Goal: Task Accomplishment & Management: Use online tool/utility

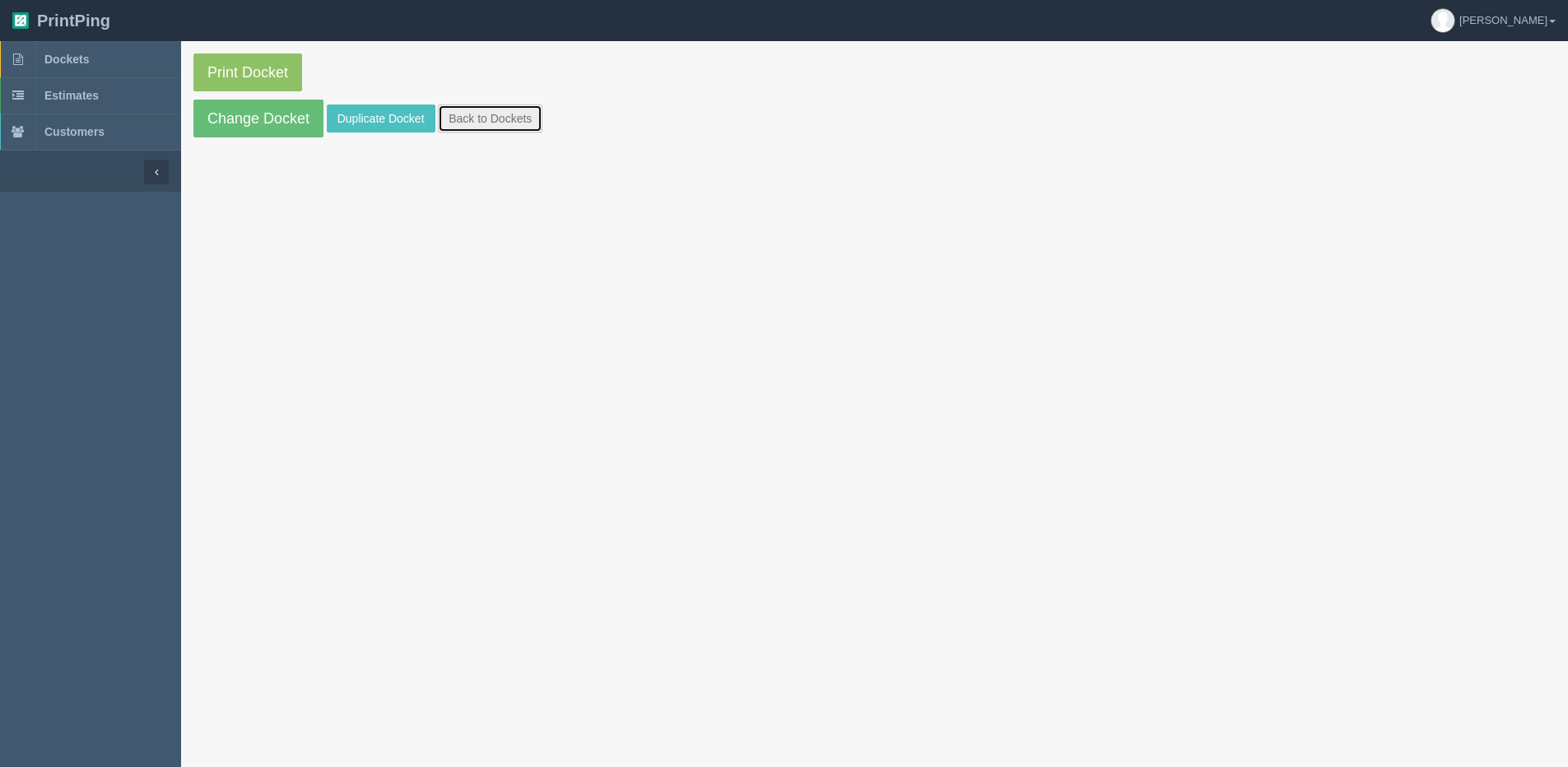
click at [515, 105] on link "Back to Dockets" at bounding box center [490, 119] width 105 height 28
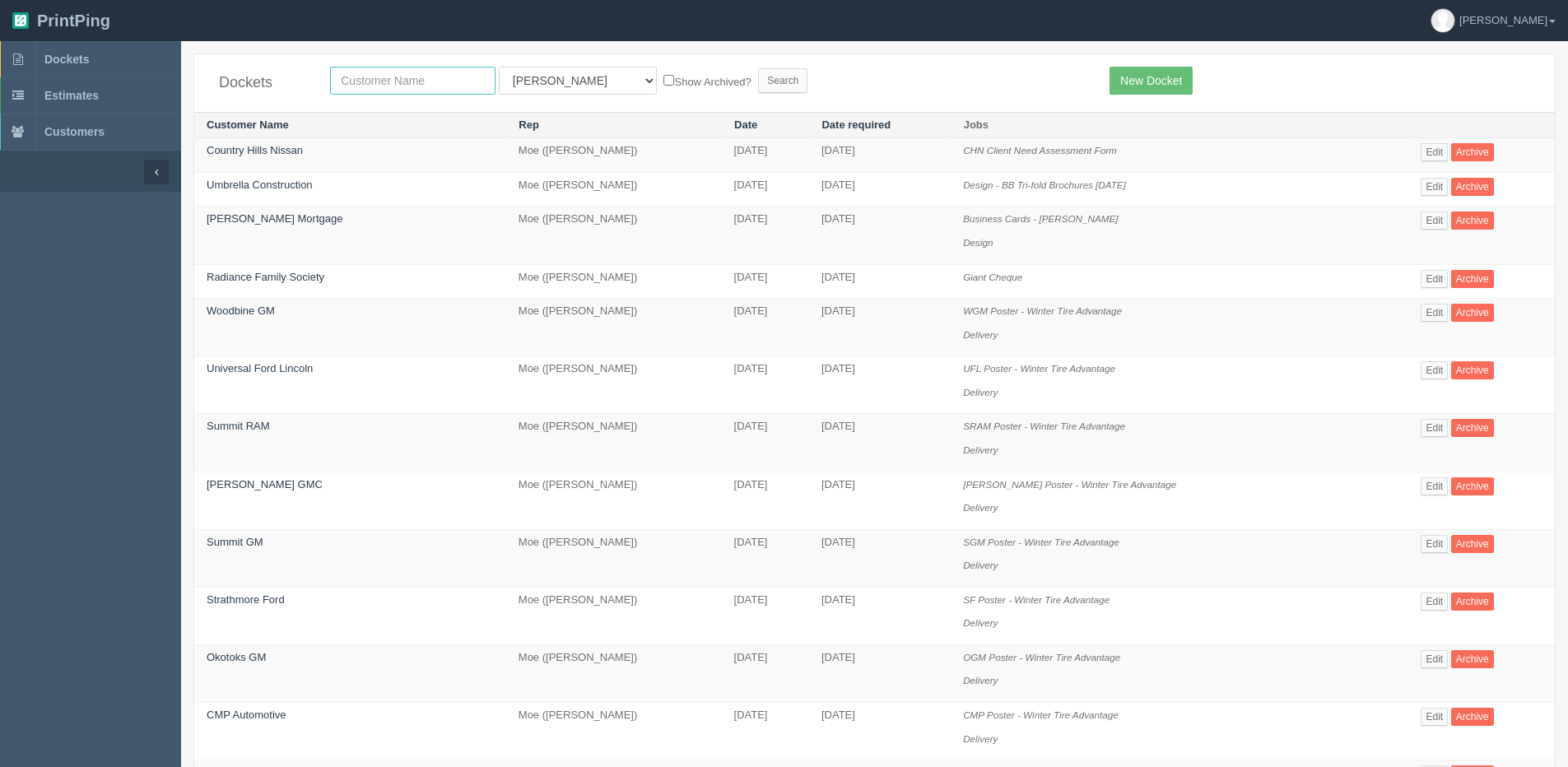
click at [406, 85] on input "text" at bounding box center [412, 81] width 165 height 28
type input "mercedes"
click at [758, 68] on input "Search" at bounding box center [783, 80] width 49 height 25
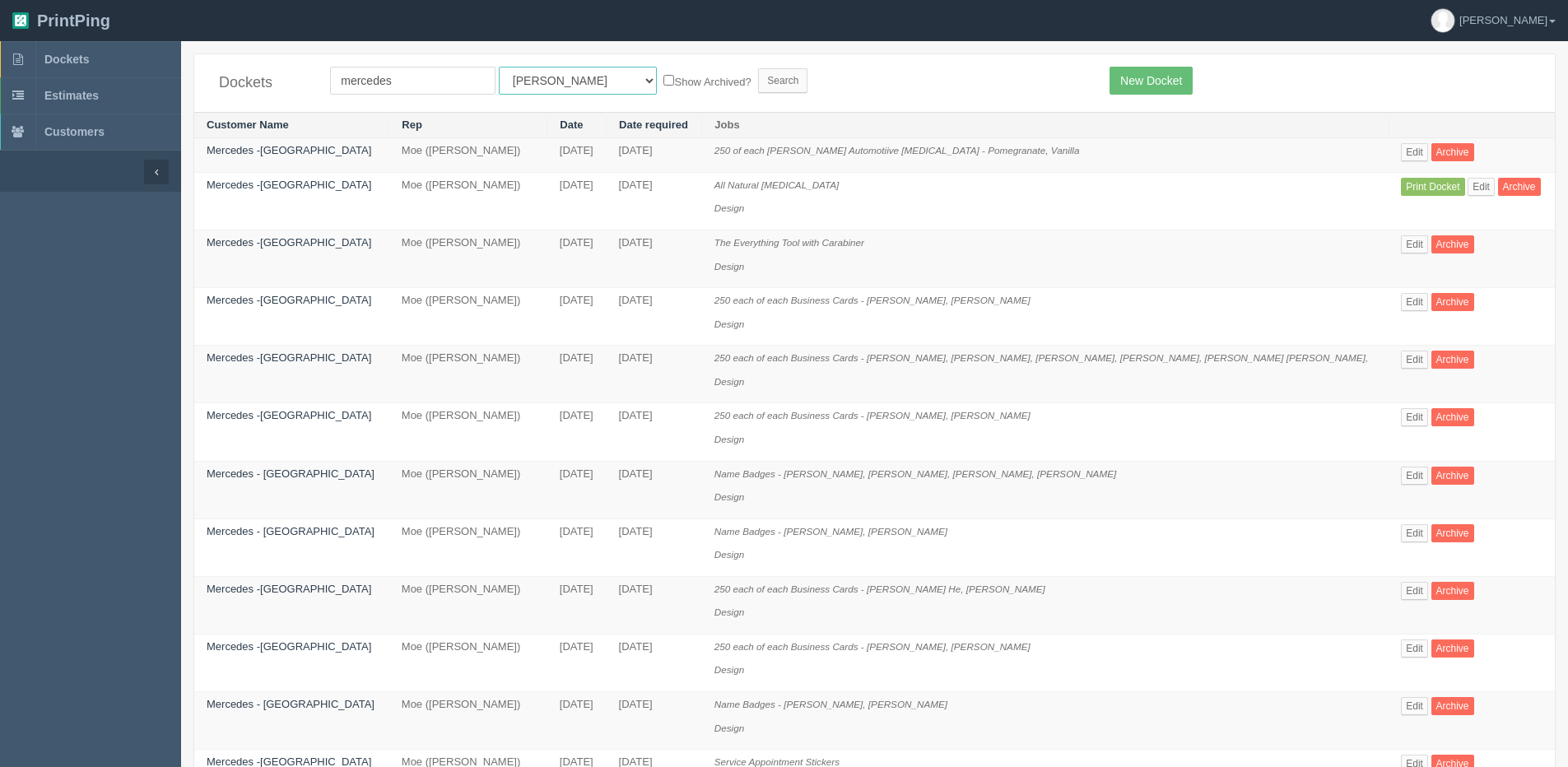
click at [527, 83] on select "All Users Ali Ali Test 1 Aly Amy Ankit Arif Brandon Dan France Greg Jim Mark Ma…" at bounding box center [577, 81] width 158 height 28
select select "1"
click at [499, 67] on select "All Users Ali Ali Test 1 Aly Amy Ankit Arif Brandon Dan France Greg Jim Mark Ma…" at bounding box center [577, 81] width 158 height 28
click at [663, 79] on label "Show Archived?" at bounding box center [707, 81] width 87 height 19
click at [663, 79] on input "Show Archived?" at bounding box center [668, 79] width 10 height 10
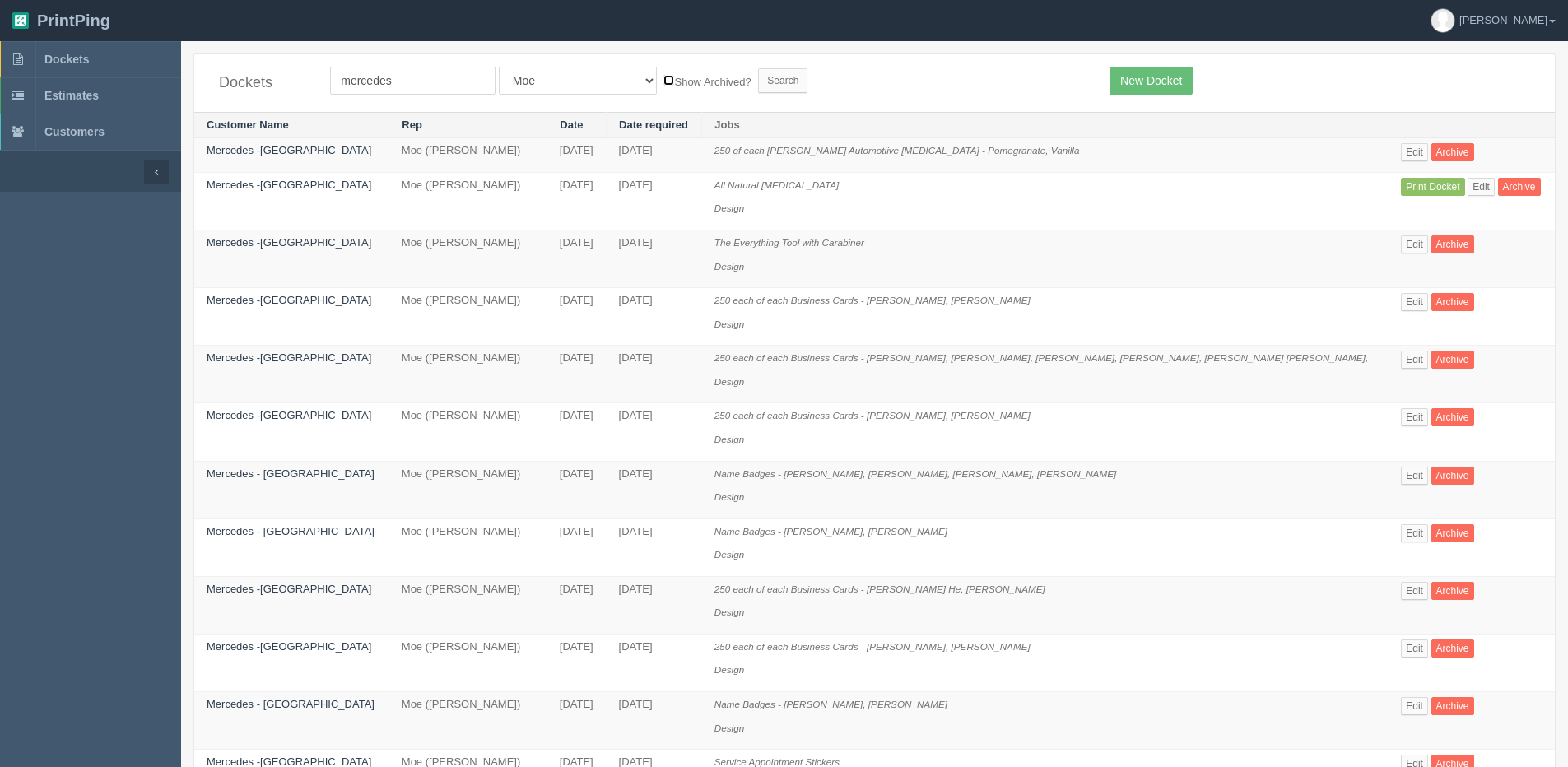
checkbox input "true"
click at [758, 79] on input "Search" at bounding box center [783, 80] width 49 height 25
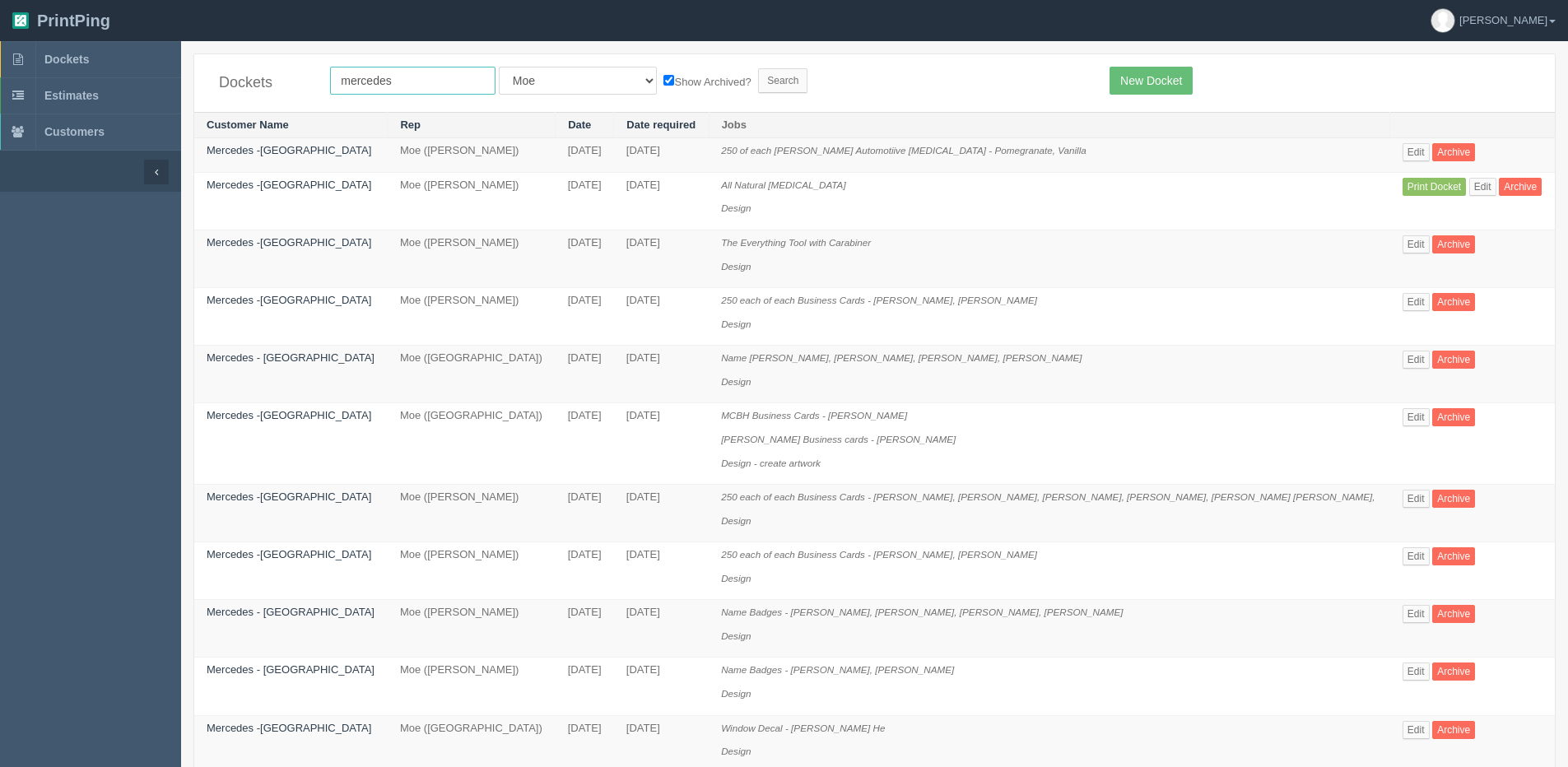
click at [388, 80] on input "mercedes" at bounding box center [412, 81] width 165 height 28
drag, startPoint x: 416, startPoint y: 85, endPoint x: 223, endPoint y: 68, distance: 193.7
click at [223, 68] on div "Dockets mercedes All Users [PERSON_NAME] Test 1 [PERSON_NAME] [PERSON_NAME] [PE…" at bounding box center [873, 82] width 1360 height 58
type input "grc"
click at [758, 83] on input "Search" at bounding box center [783, 80] width 49 height 25
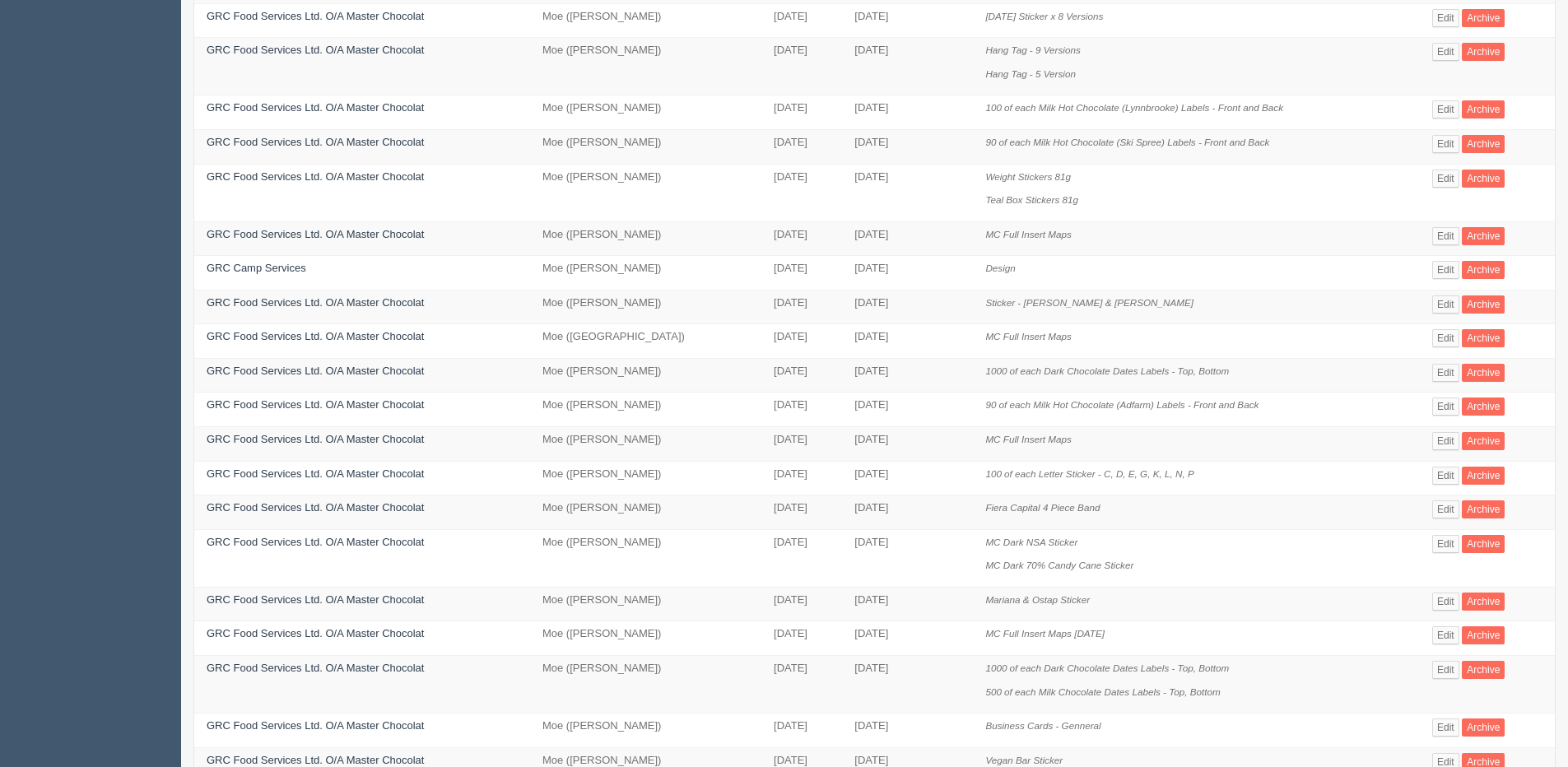
scroll to position [411, 0]
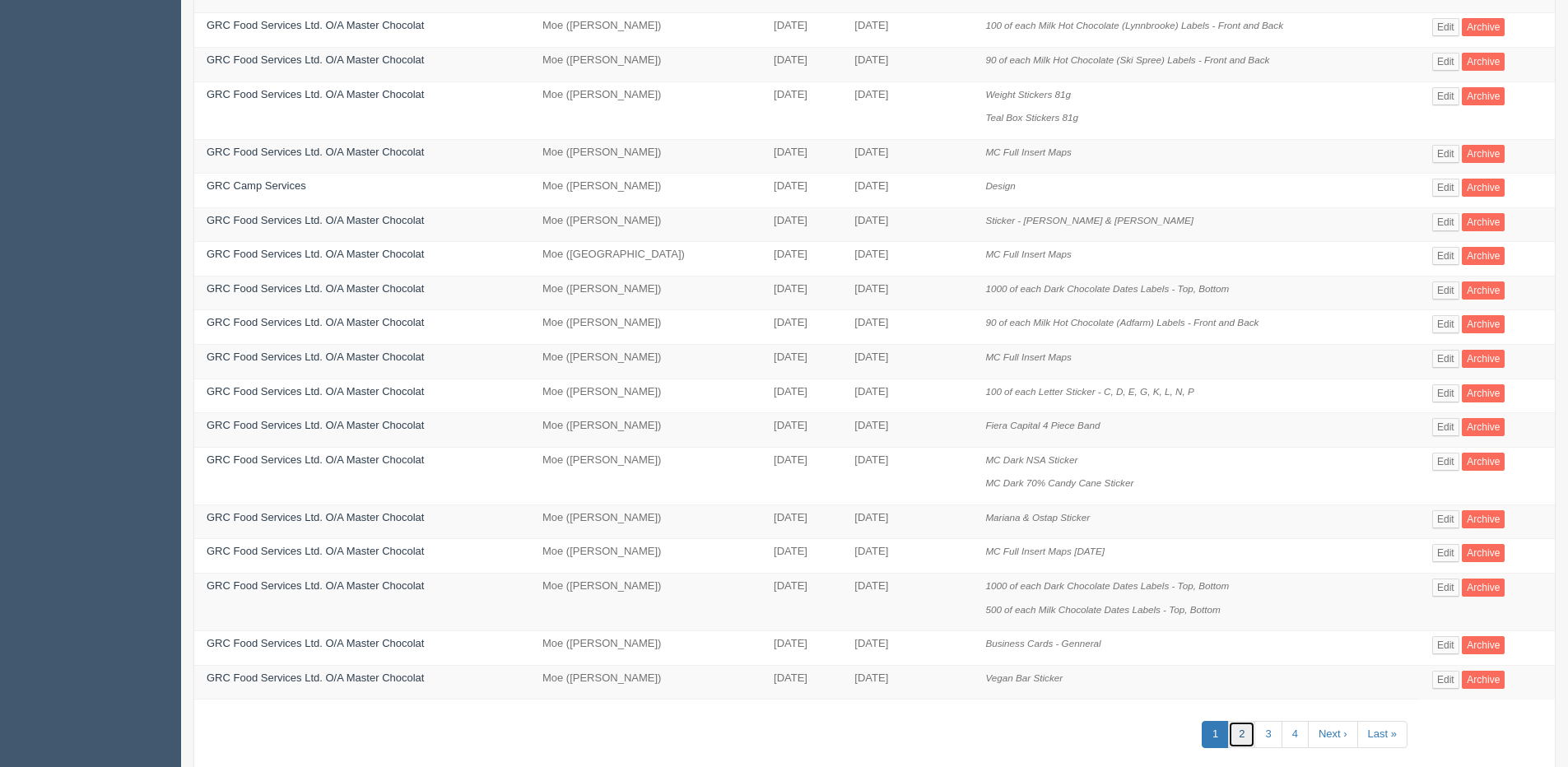
click at [1241, 737] on link "2" at bounding box center [1241, 735] width 27 height 27
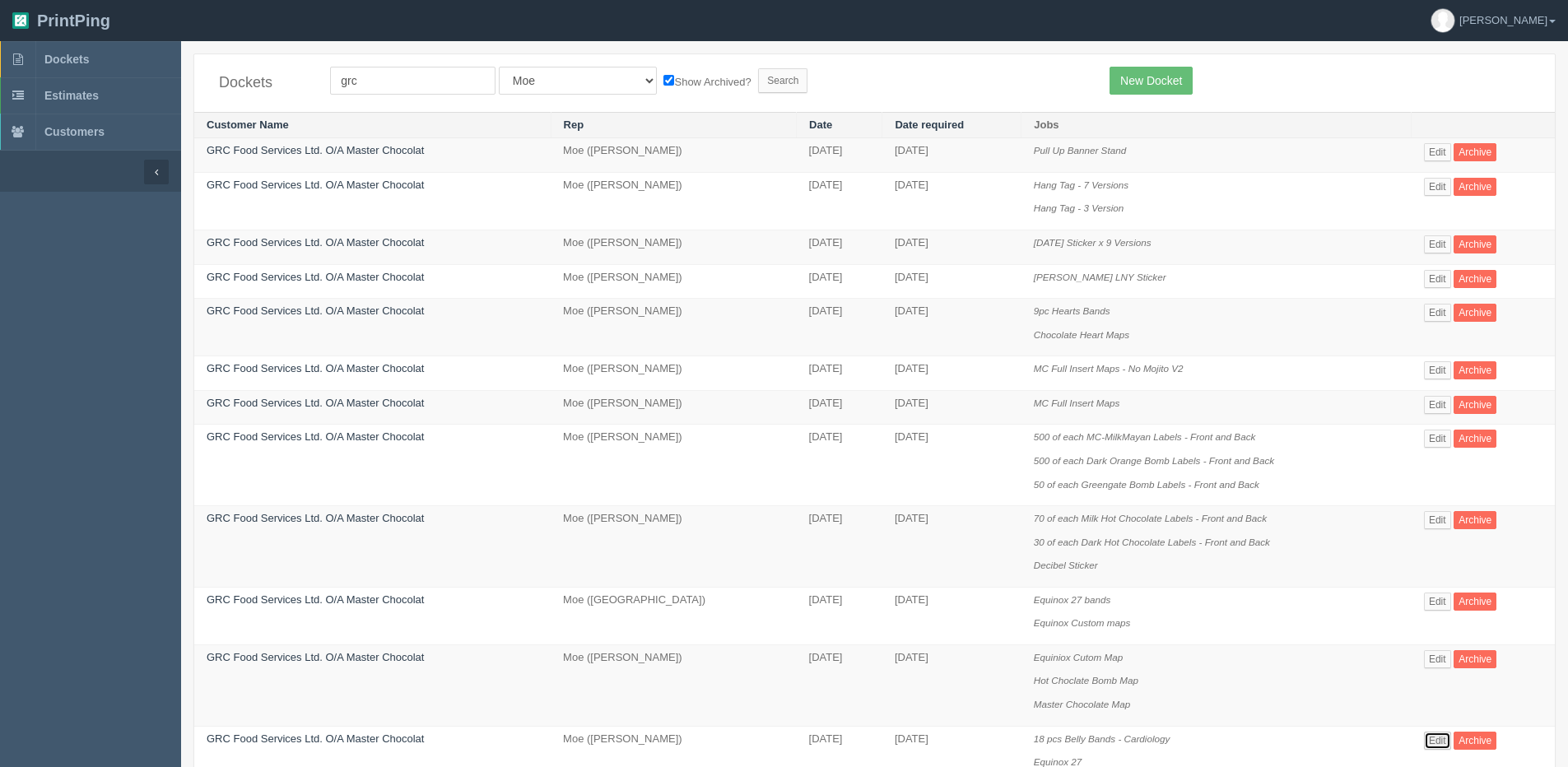
click at [1430, 741] on link "Edit" at bounding box center [1437, 741] width 27 height 18
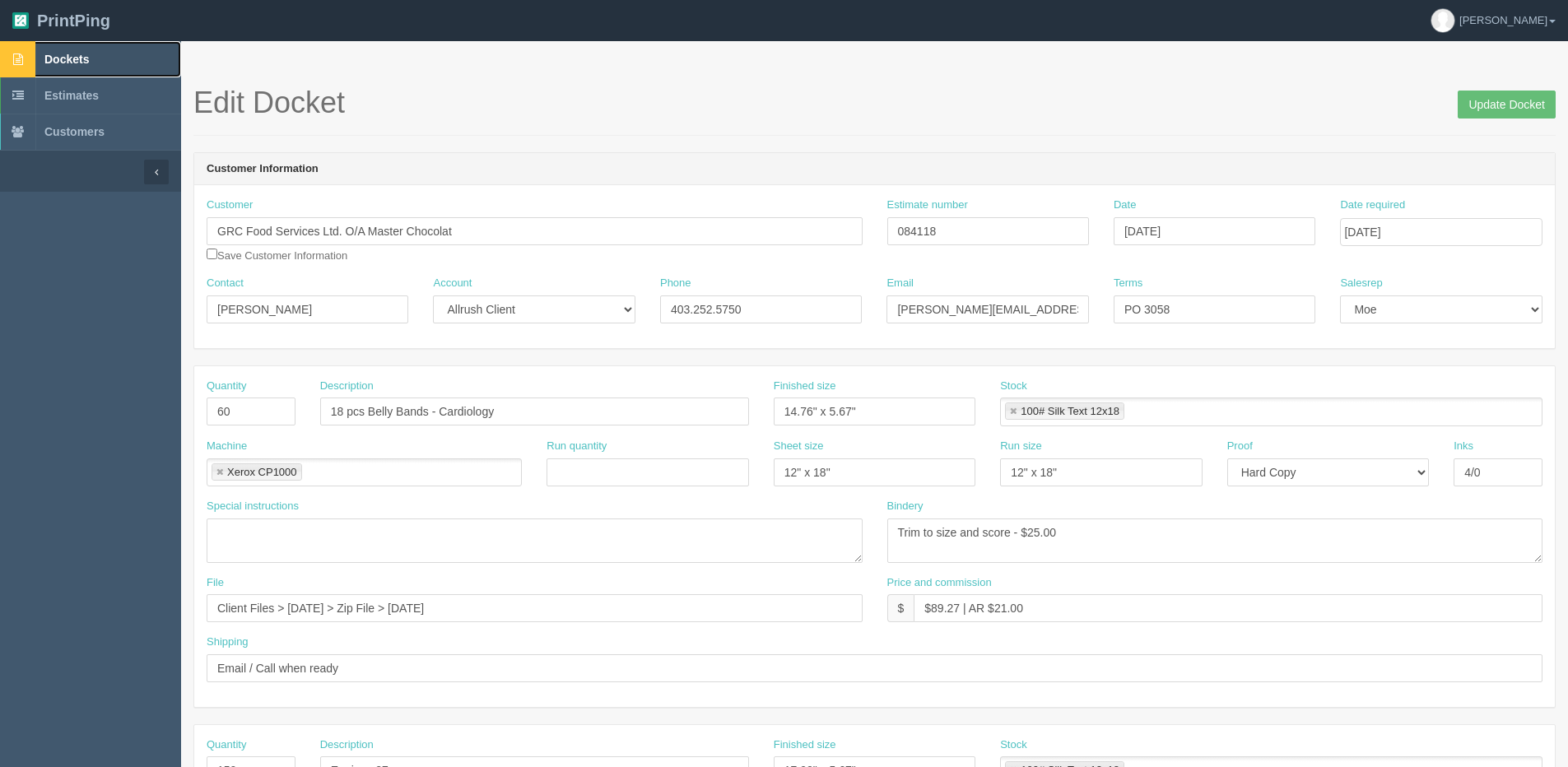
click at [53, 54] on span "Dockets" at bounding box center [66, 60] width 44 height 13
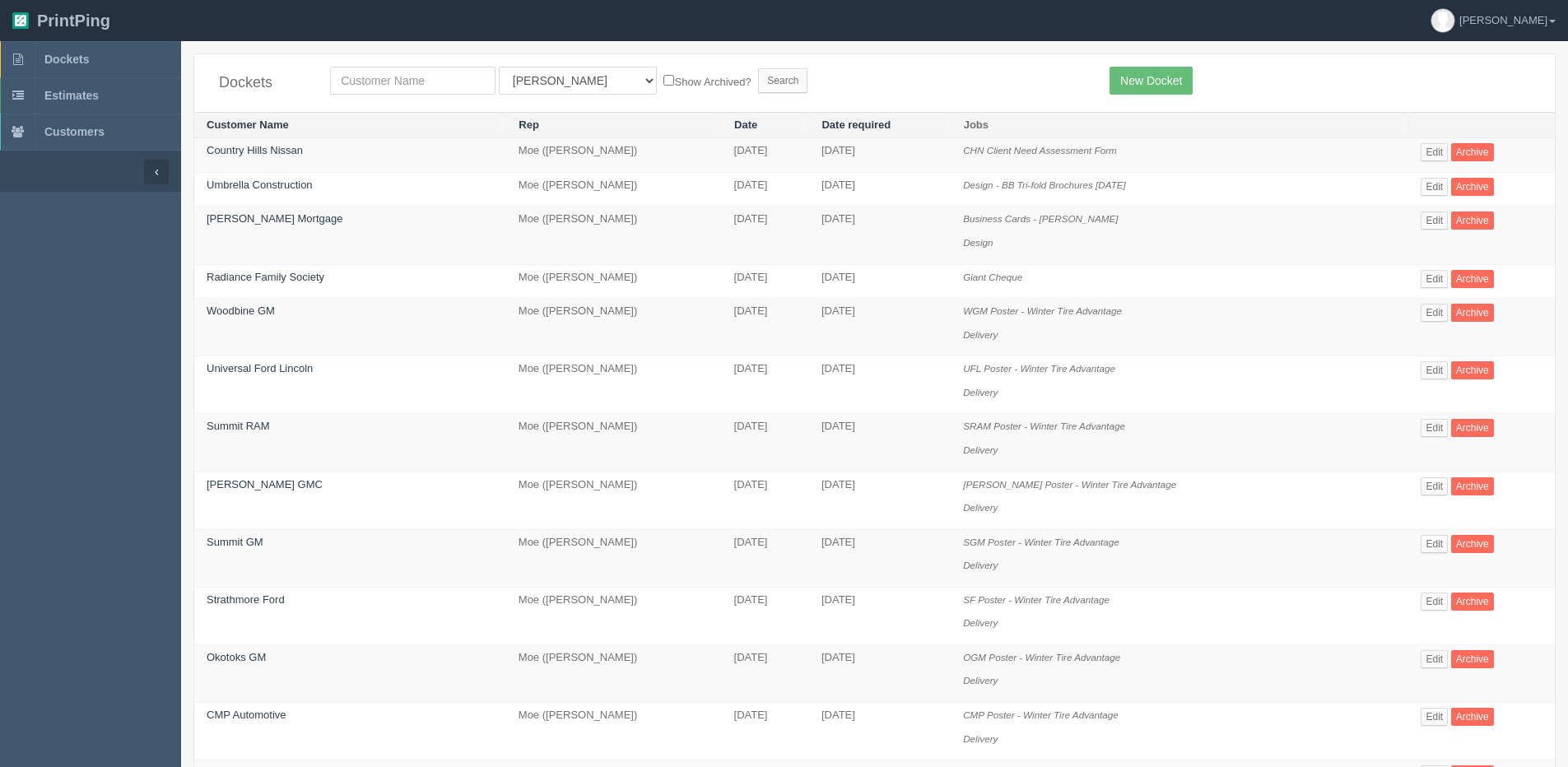
drag, startPoint x: 141, startPoint y: 408, endPoint x: 362, endPoint y: 26, distance: 441.3
click at [149, 392] on aside "Dockets Estimates Customers" at bounding box center [91, 734] width 181 height 1386
